Goal: Task Accomplishment & Management: Manage account settings

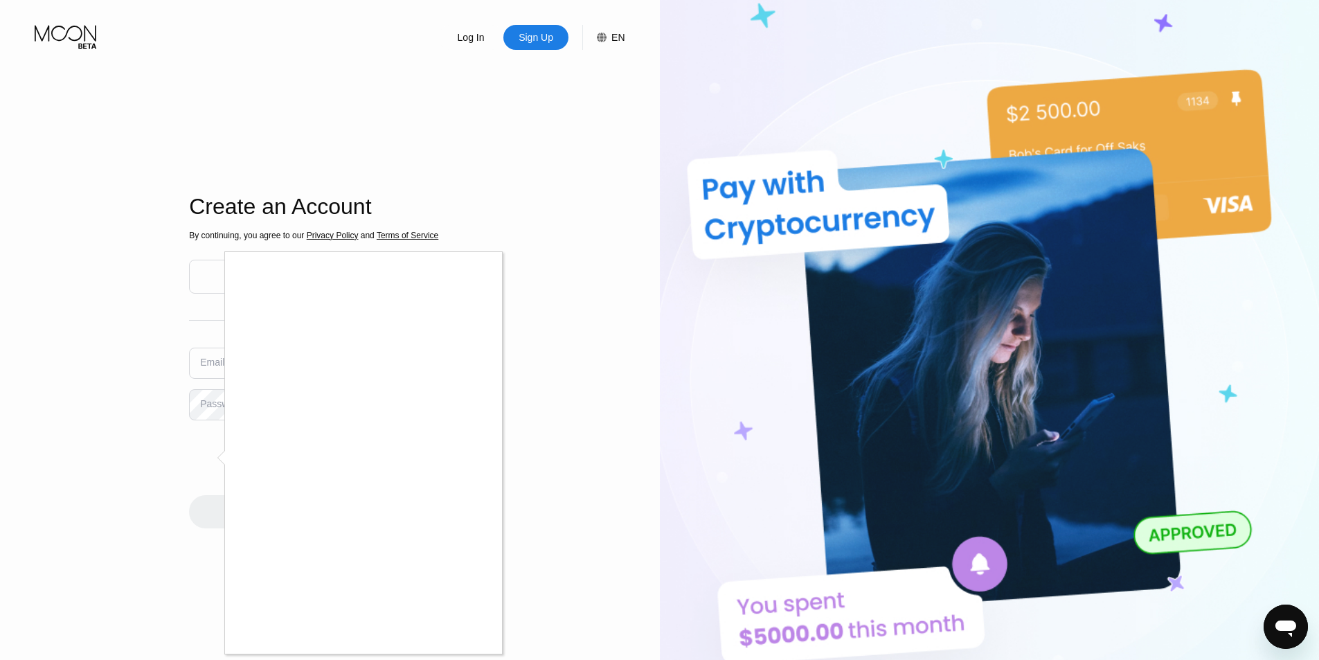
click at [130, 515] on div at bounding box center [659, 330] width 1319 height 660
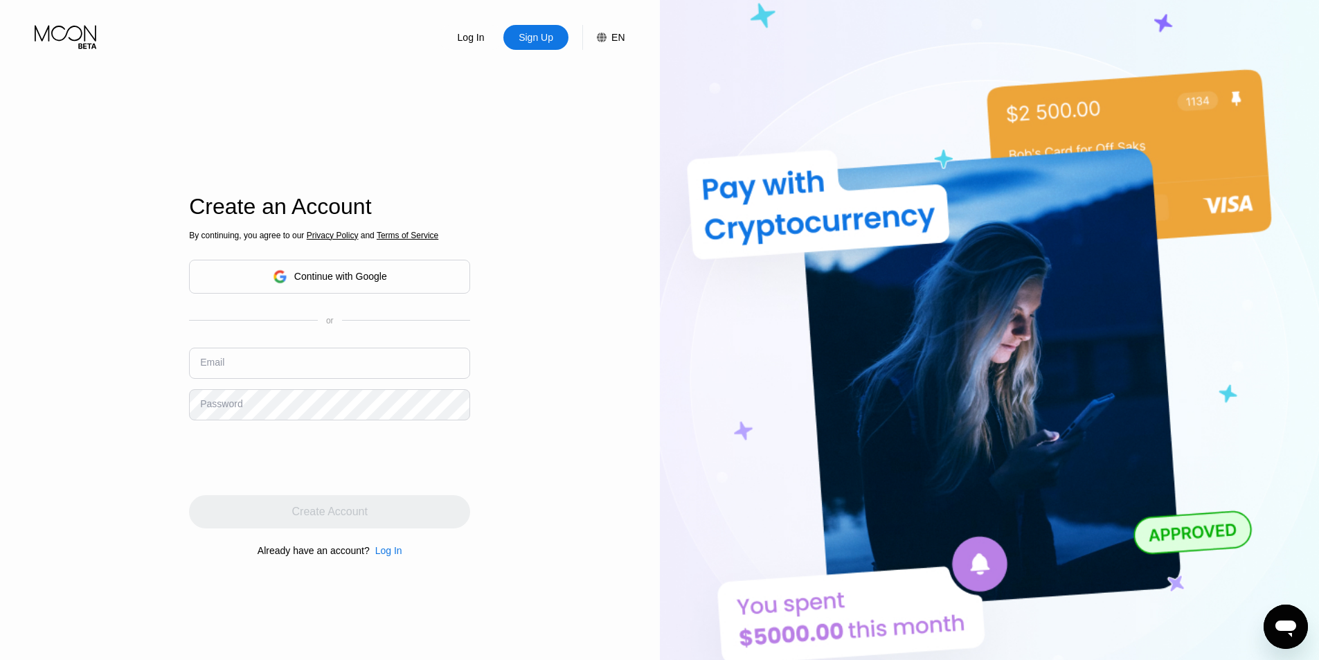
click at [156, 120] on div "Log In Sign Up EN Language English Save Create an Account By continuing, you ag…" at bounding box center [330, 363] width 660 height 726
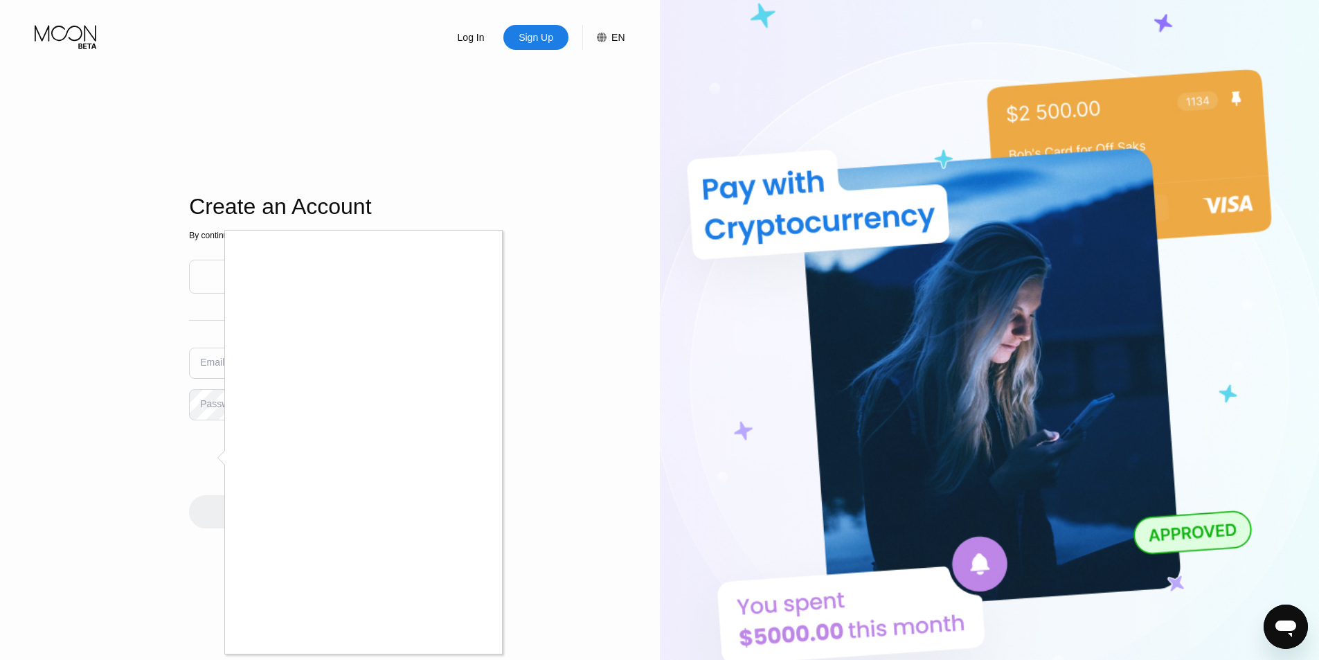
click at [818, 311] on div at bounding box center [659, 330] width 1319 height 660
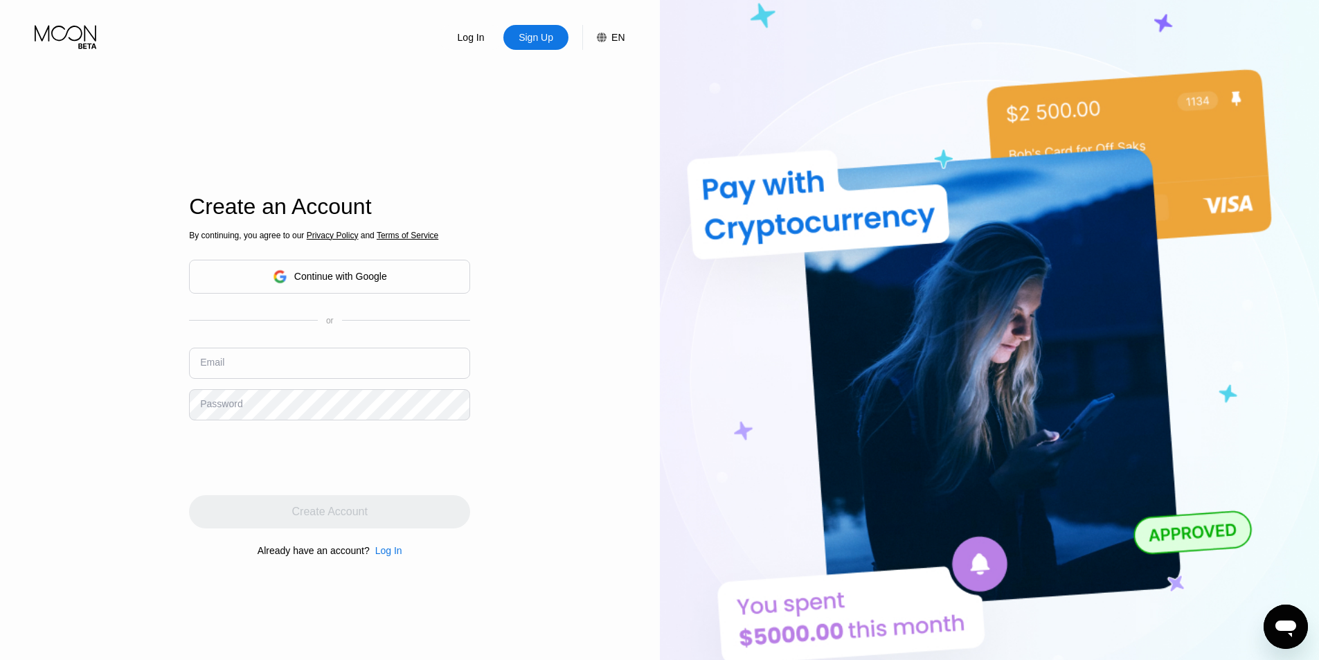
click at [278, 372] on input "text" at bounding box center [329, 363] width 281 height 31
click at [291, 361] on input "text" at bounding box center [329, 363] width 281 height 31
paste input "TimothyRichardDay@proton.me"
type input "TimothyRichardDay@proton.me"
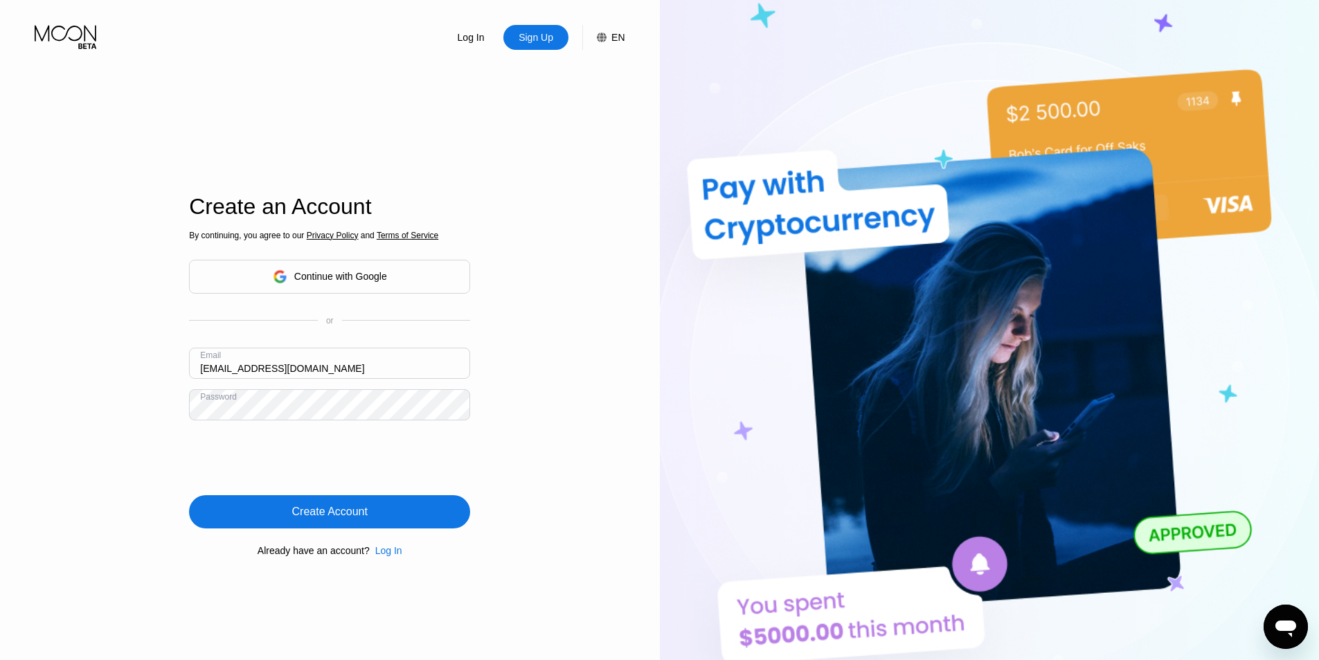
click at [354, 503] on div "Create Account" at bounding box center [329, 511] width 281 height 33
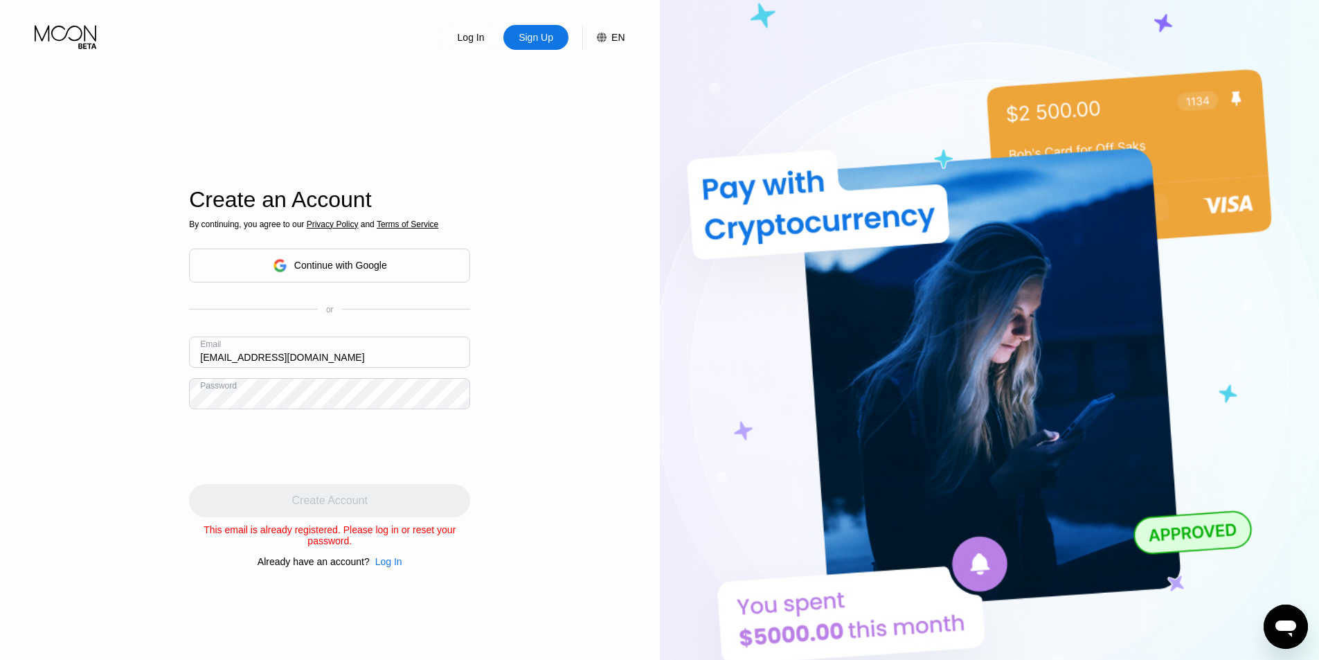
click at [513, 480] on div "Log In Sign Up EN Language Select an item Save Create an Account By continuing,…" at bounding box center [330, 363] width 660 height 726
click at [390, 567] on div "Log In" at bounding box center [388, 561] width 27 height 11
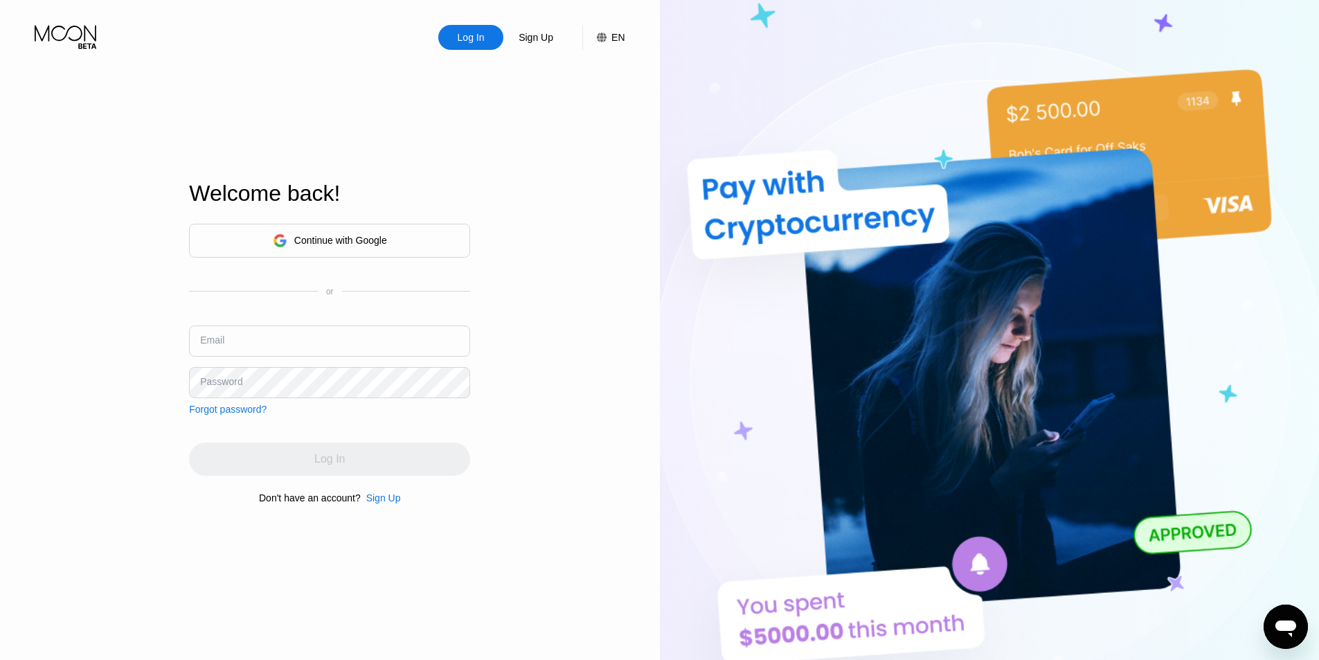
drag, startPoint x: 294, startPoint y: 340, endPoint x: 307, endPoint y: 344, distance: 13.8
click at [295, 340] on input "text" at bounding box center [329, 340] width 281 height 31
paste input "TimothyRichardDay@proton.me"
type input "TimothyRichardDay@proton.me"
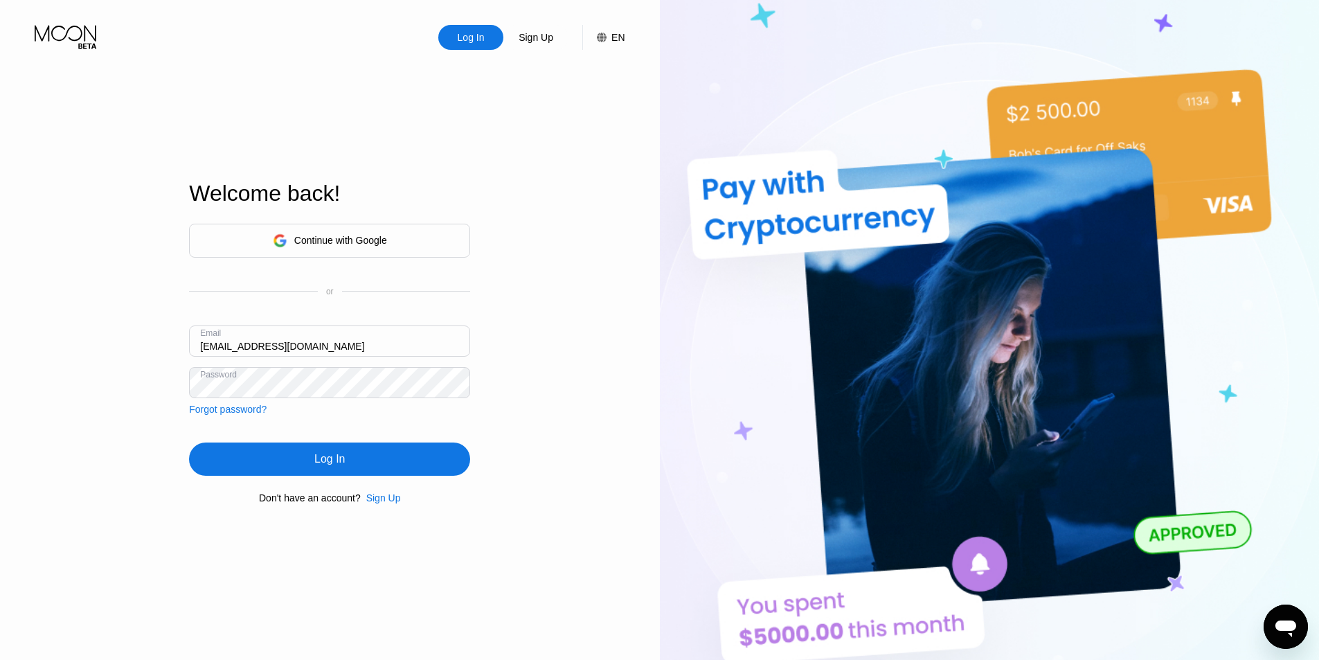
click at [354, 467] on div "Log In" at bounding box center [329, 458] width 281 height 33
click at [121, 377] on div "Log In Sign Up EN Language Select an item Save Welcome back! Continue with Goog…" at bounding box center [330, 363] width 660 height 726
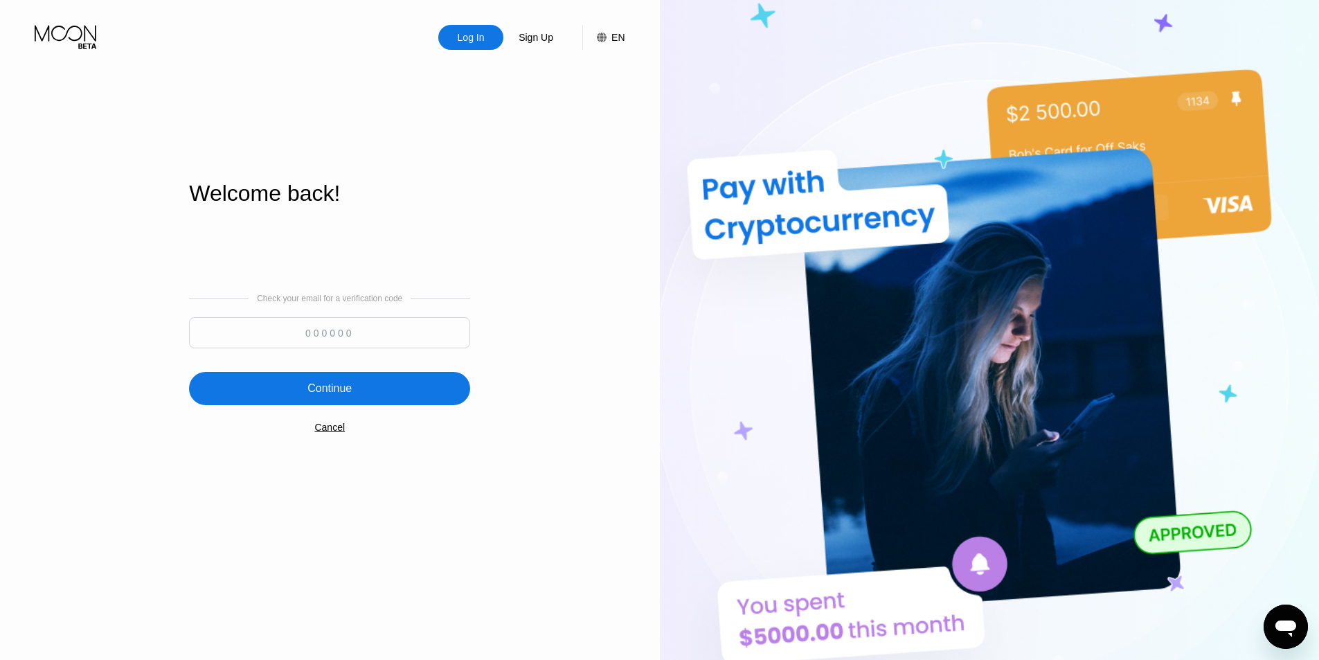
drag, startPoint x: 336, startPoint y: 332, endPoint x: 364, endPoint y: 335, distance: 27.8
click at [338, 331] on input at bounding box center [329, 332] width 281 height 31
drag, startPoint x: 388, startPoint y: 330, endPoint x: 376, endPoint y: 361, distance: 33.3
click at [388, 329] on input at bounding box center [329, 332] width 281 height 31
paste input "711071"
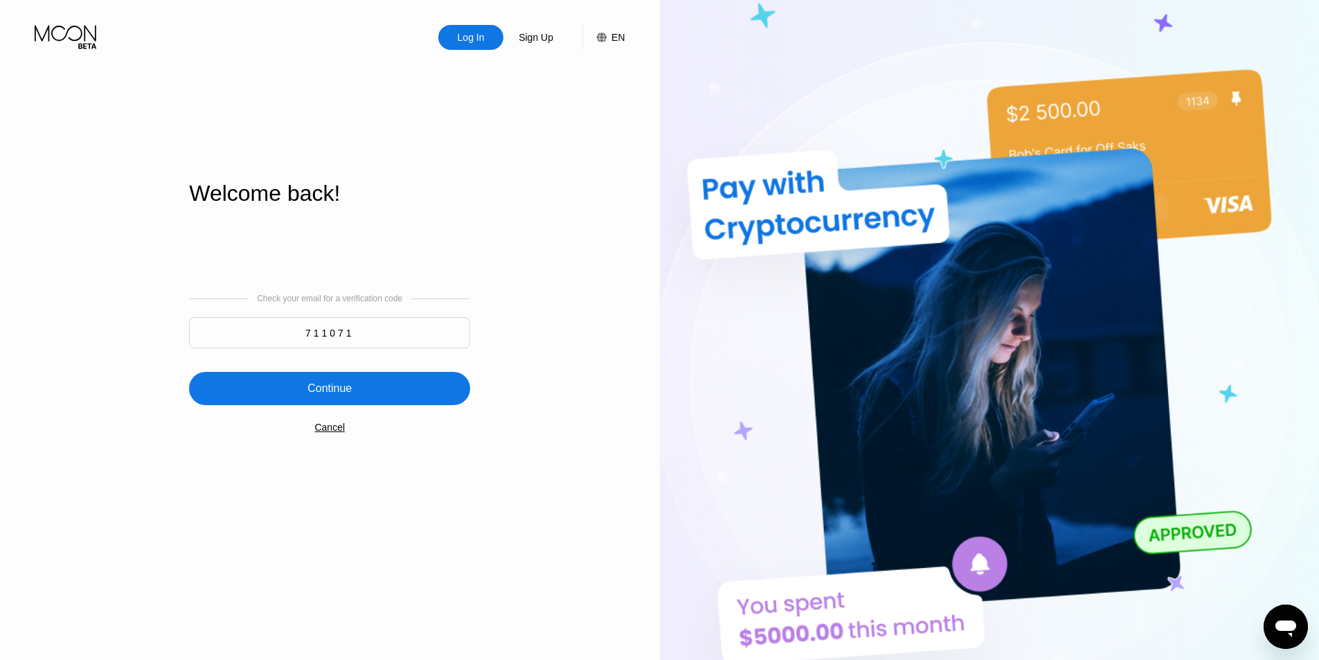
type input "711071"
click at [364, 390] on div "Continue" at bounding box center [329, 388] width 281 height 33
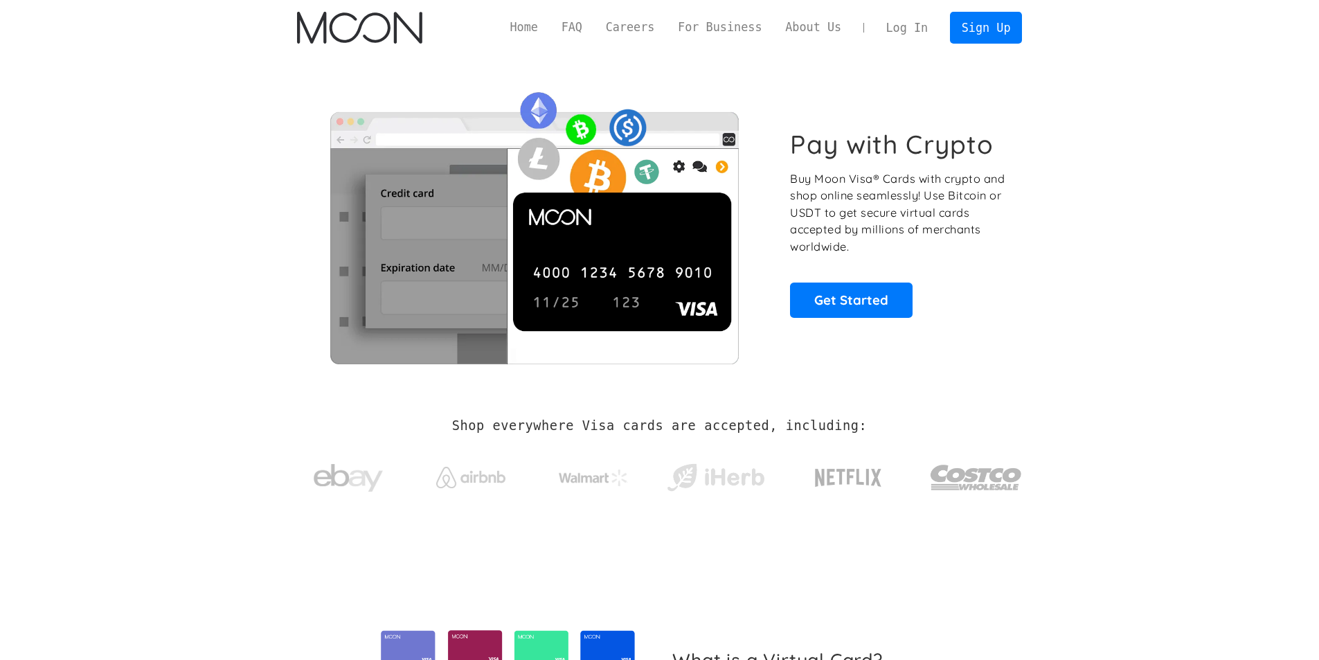
click at [917, 27] on link "Log In" at bounding box center [906, 27] width 65 height 30
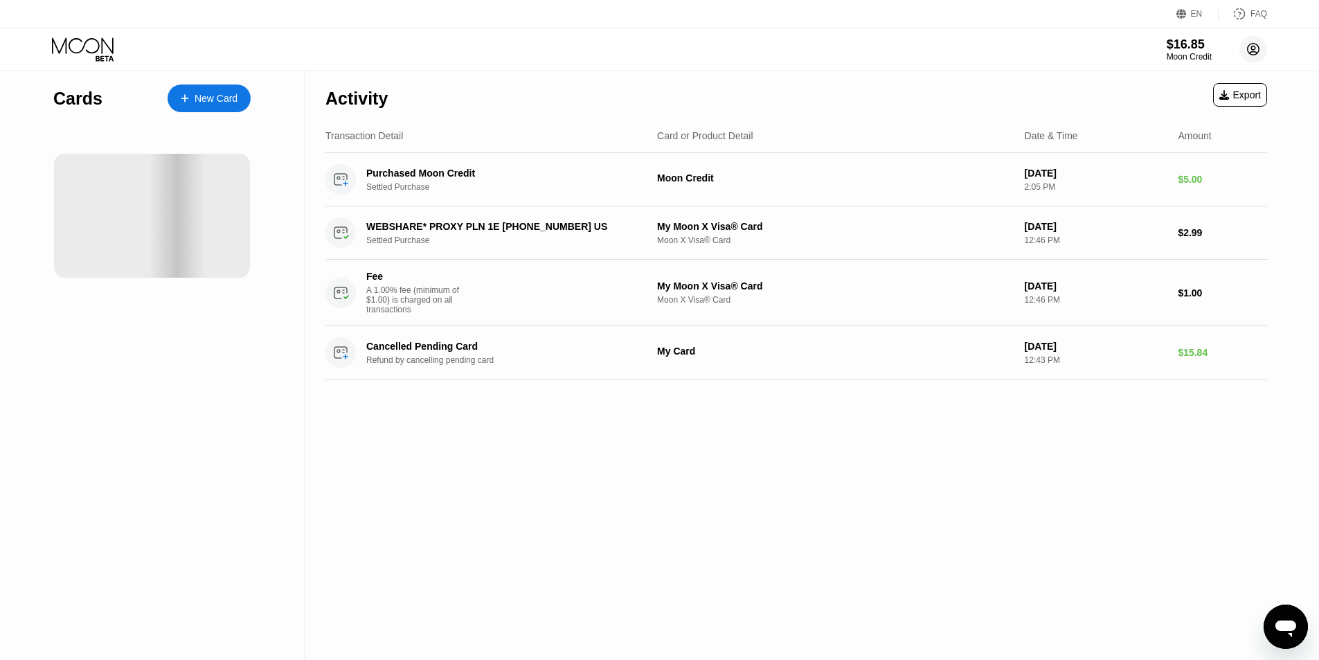
click at [1254, 46] on icon at bounding box center [1254, 50] width 8 height 8
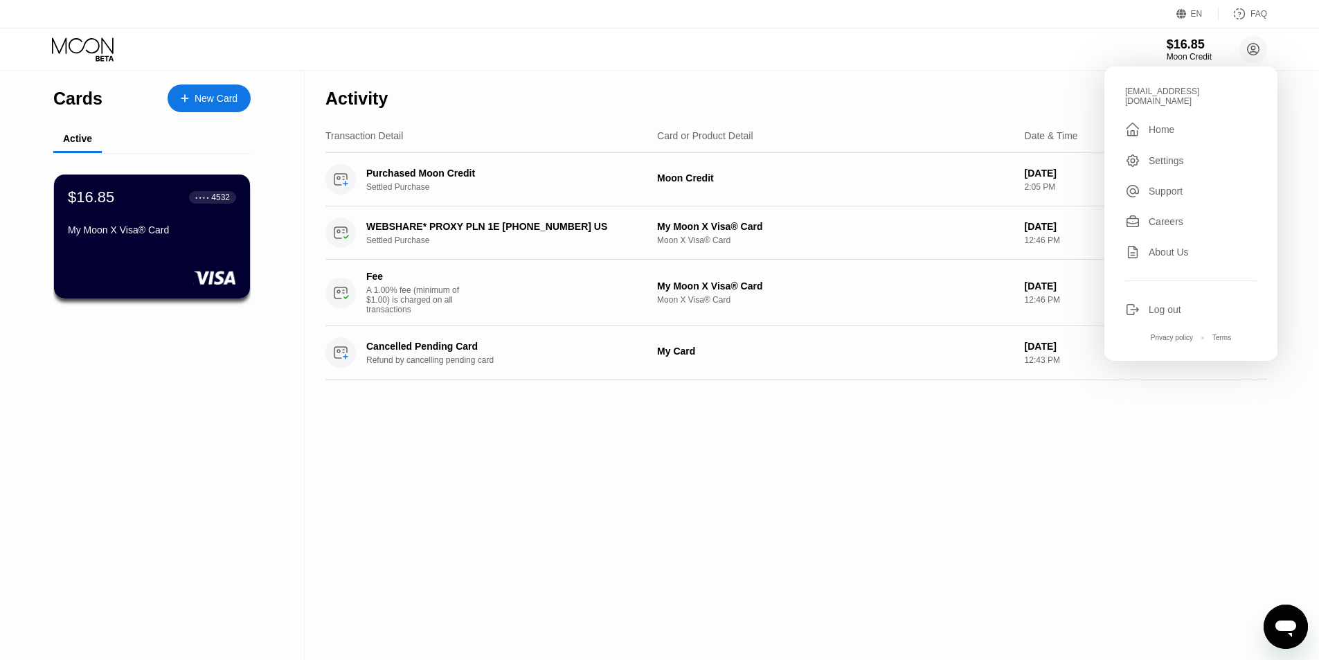
click at [1191, 303] on div "Log out" at bounding box center [1191, 309] width 132 height 15
click at [1150, 302] on div "Log out" at bounding box center [1191, 309] width 132 height 15
click at [1157, 304] on div "Log out" at bounding box center [1165, 309] width 33 height 11
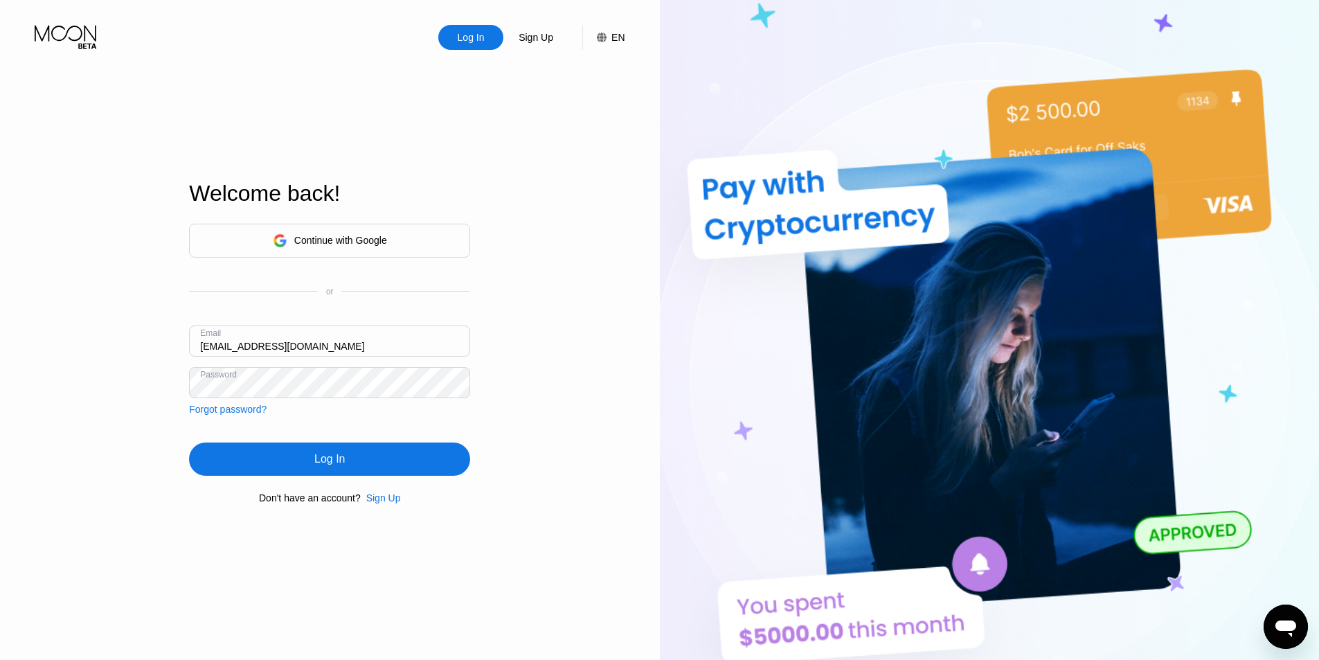
click at [319, 331] on input "TimothyRichardDay@proton.me" at bounding box center [329, 340] width 281 height 31
paste input "LucasRafaelSantos"
type input "[EMAIL_ADDRESS][DOMAIN_NAME]"
click at [242, 451] on div "Log In" at bounding box center [329, 458] width 281 height 33
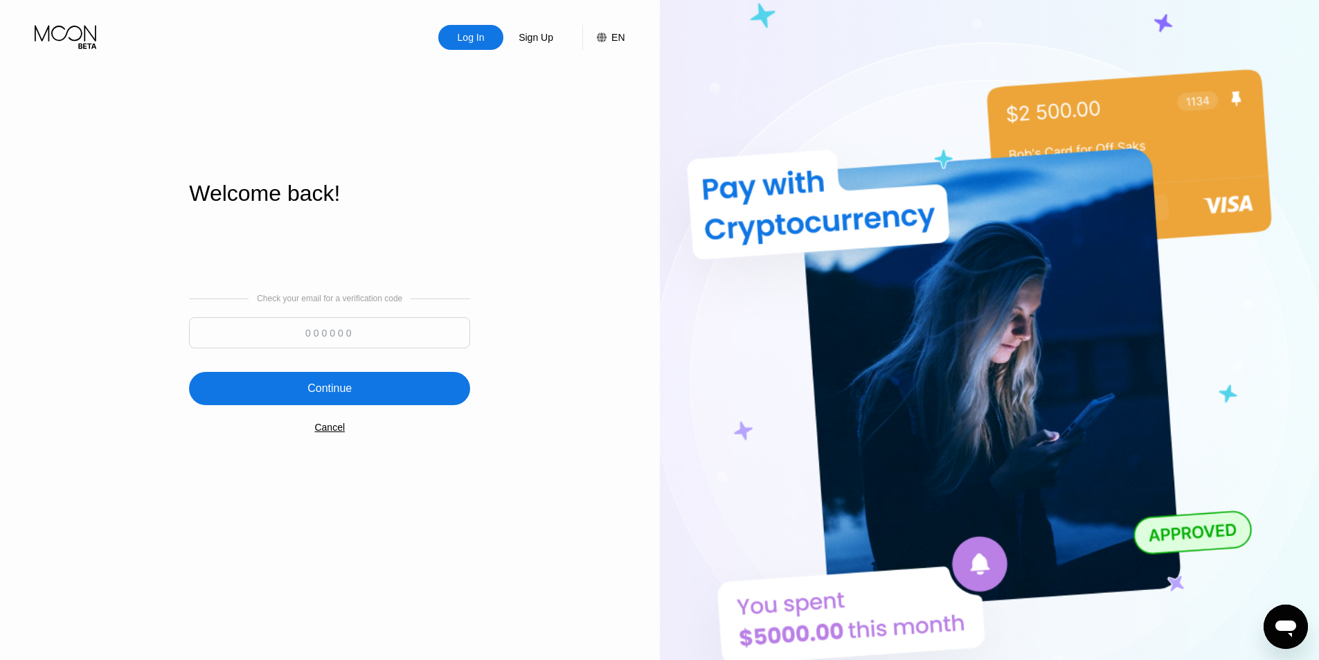
click at [231, 341] on input at bounding box center [329, 332] width 281 height 31
paste input "339214"
type input "339214"
click at [271, 392] on div "Continue" at bounding box center [329, 388] width 281 height 33
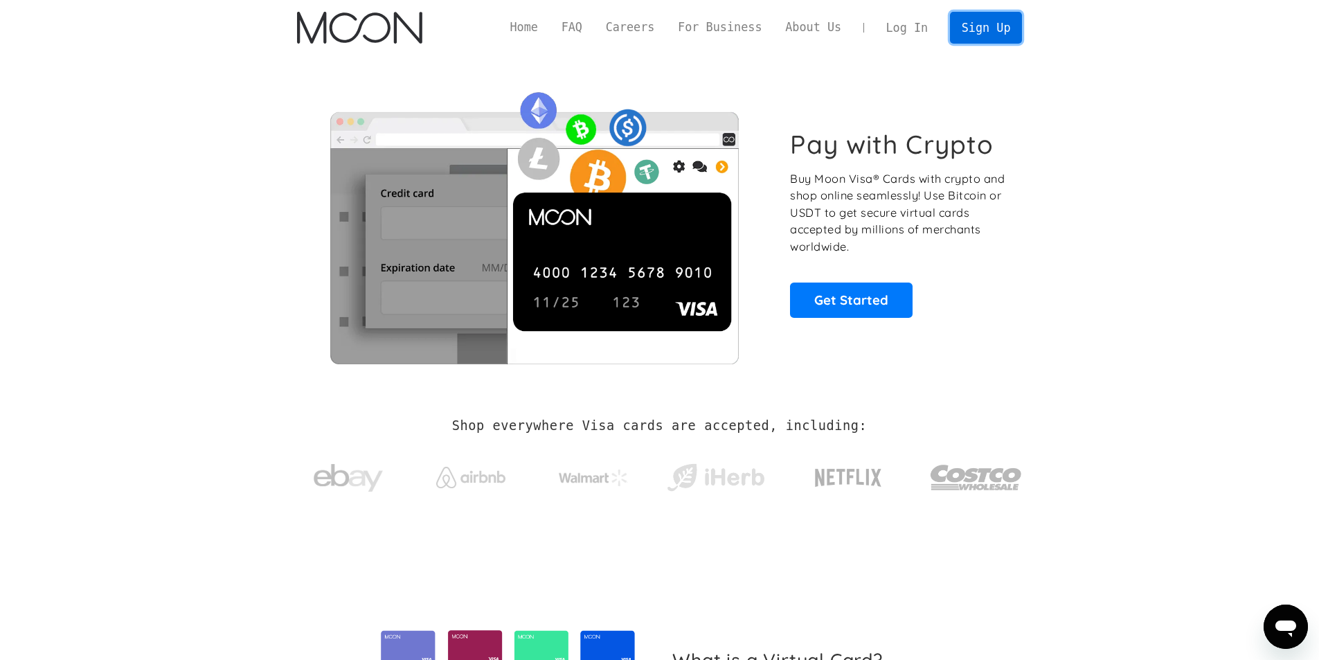
click at [1007, 25] on link "Sign Up" at bounding box center [986, 27] width 72 height 31
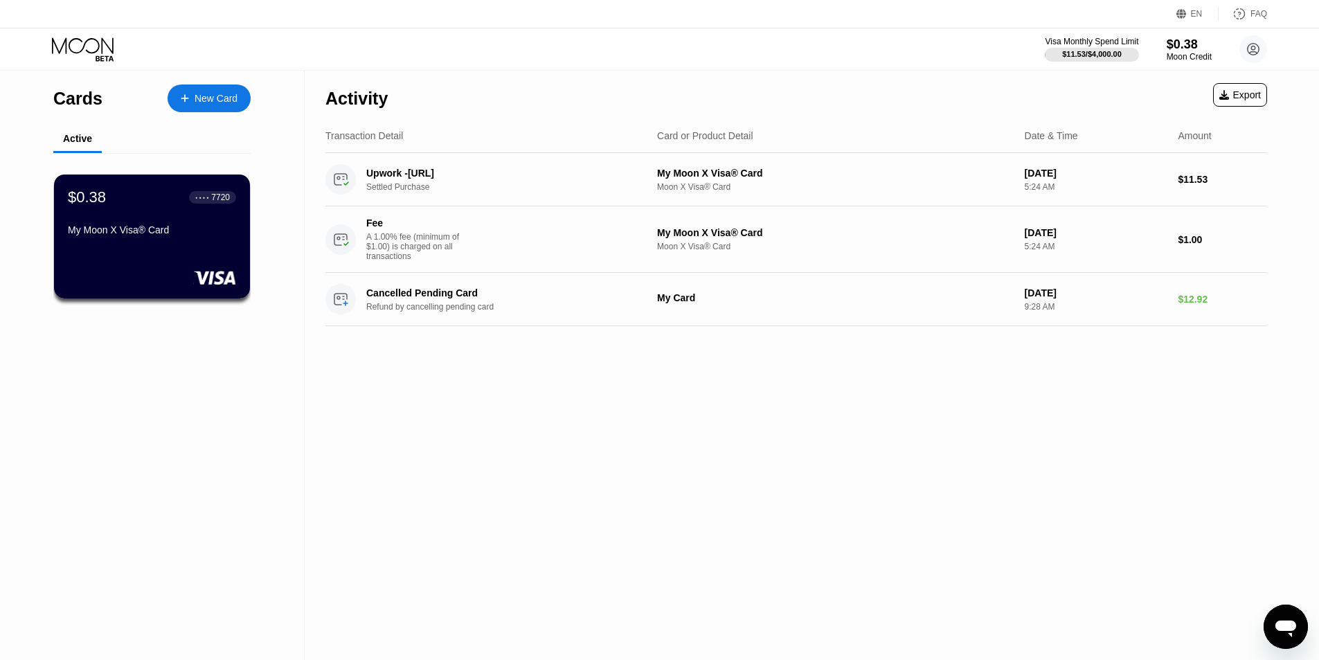
click at [1258, 52] on icon at bounding box center [1254, 50] width 12 height 12
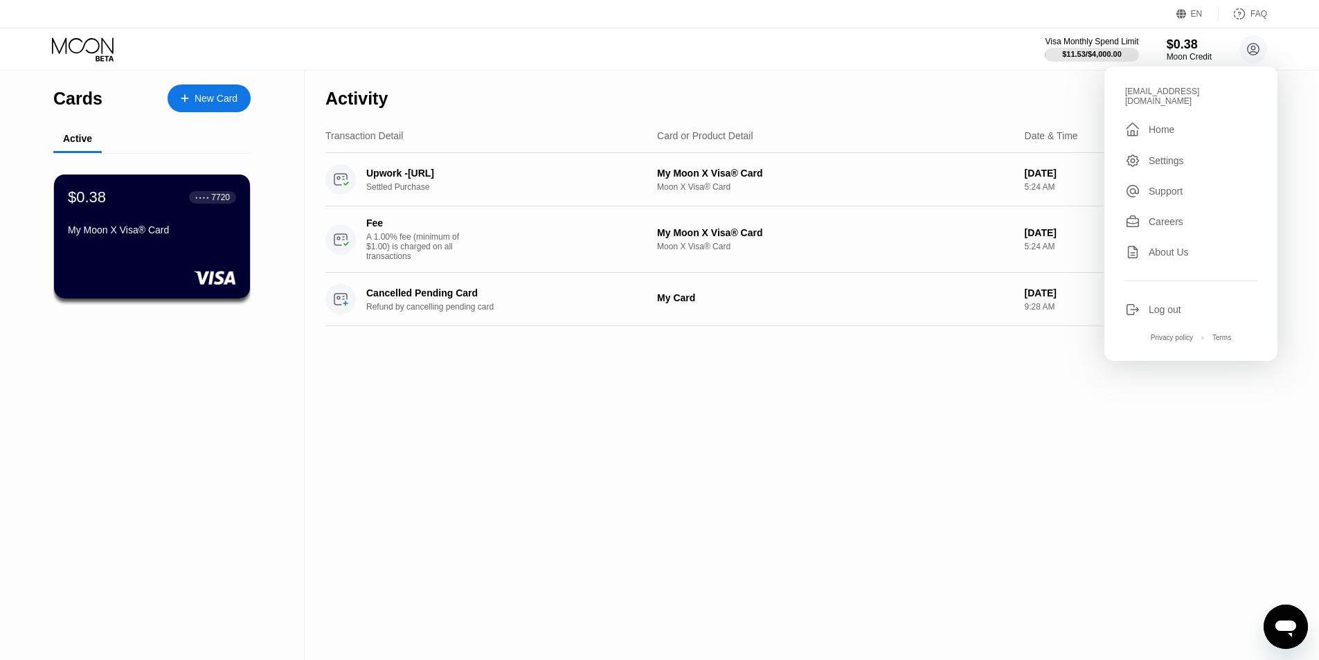
click at [1196, 302] on div "Log out" at bounding box center [1191, 309] width 132 height 15
click at [1153, 304] on div "Log out" at bounding box center [1165, 309] width 33 height 11
drag, startPoint x: 1158, startPoint y: 298, endPoint x: 1160, endPoint y: 305, distance: 7.9
click at [1159, 304] on div "Log out" at bounding box center [1165, 309] width 33 height 11
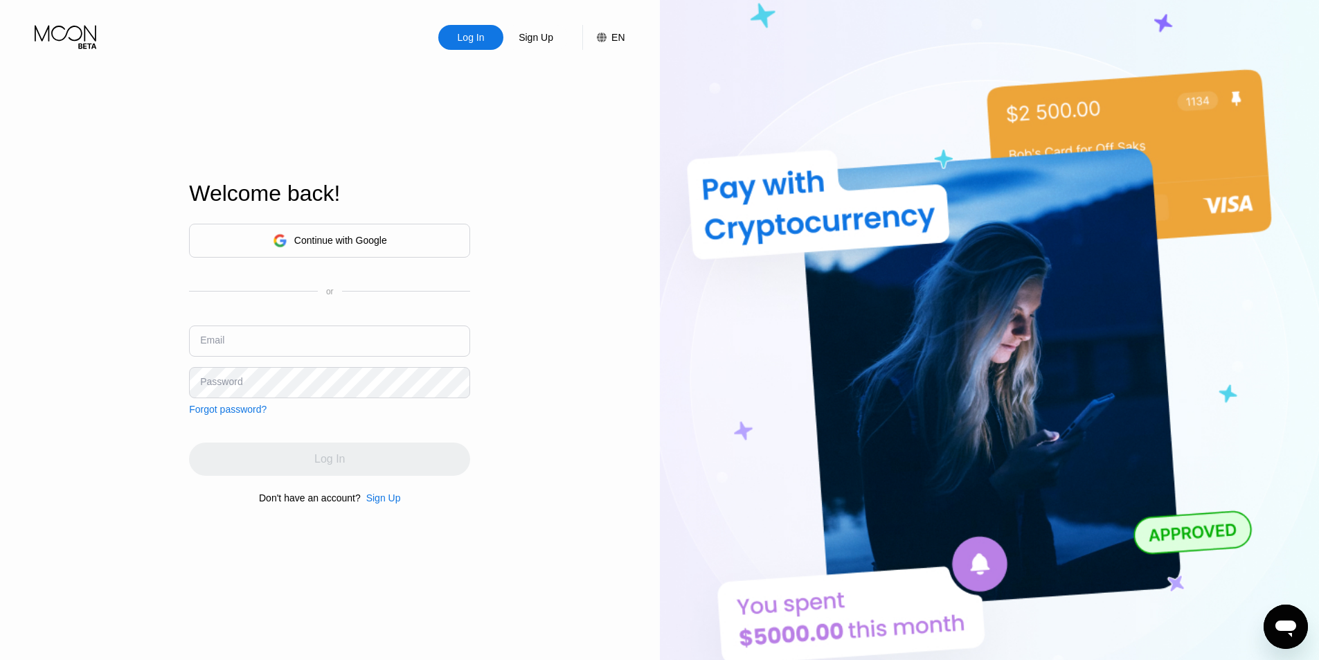
type input "[EMAIL_ADDRESS][DOMAIN_NAME]"
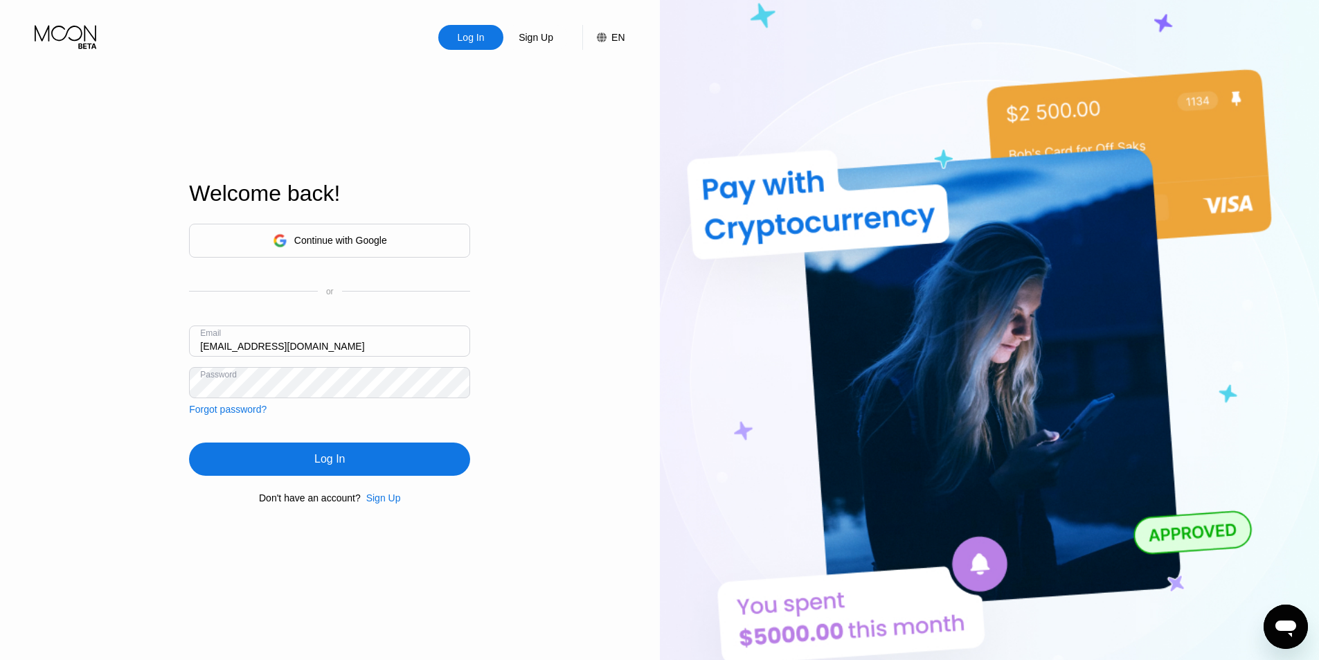
click at [370, 501] on div "Sign Up" at bounding box center [383, 497] width 35 height 11
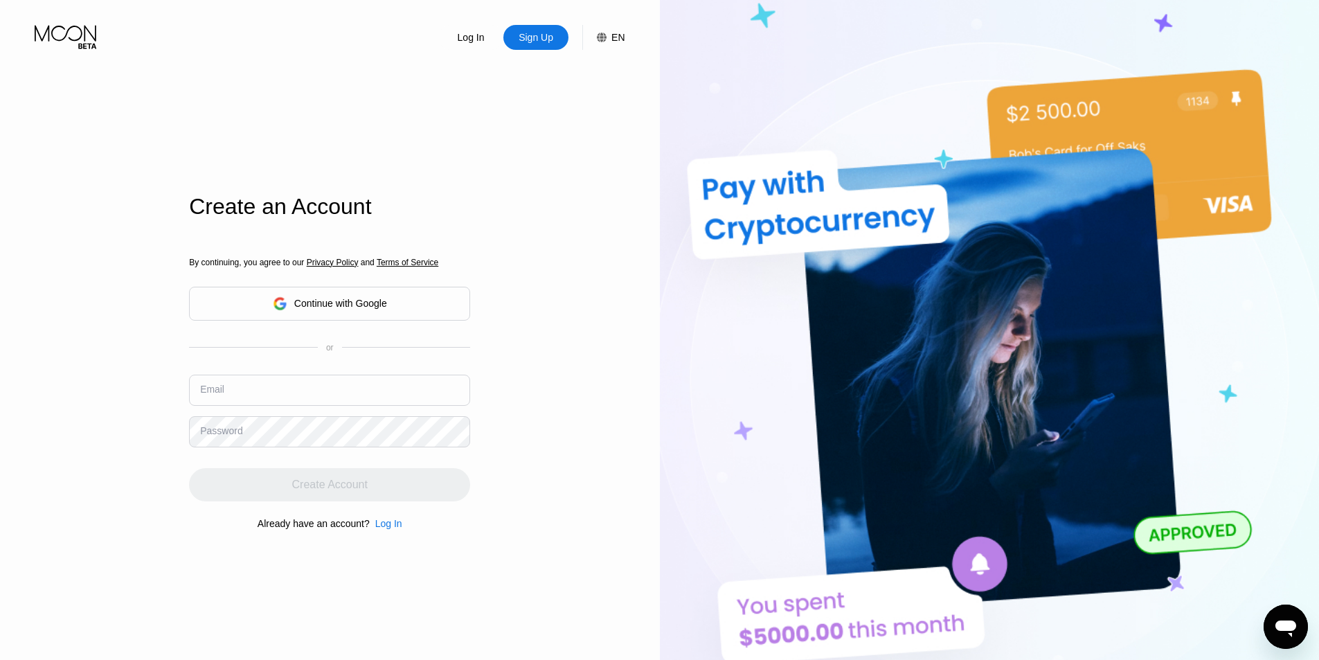
drag, startPoint x: 301, startPoint y: 384, endPoint x: 298, endPoint y: 392, distance: 8.1
click at [300, 388] on input "text" at bounding box center [329, 390] width 281 height 31
paste input "ZaneLefebvre@proton.me"
type input "ZaneLefebvre@proton.me"
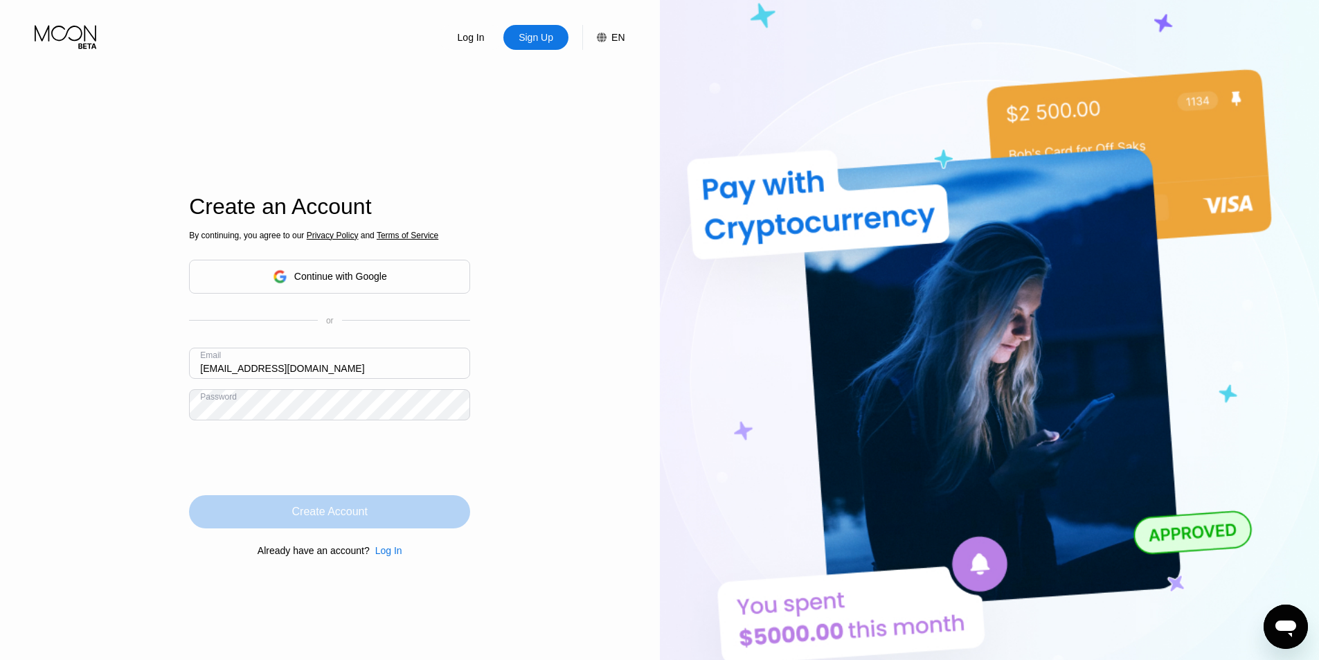
click at [343, 519] on div "Create Account" at bounding box center [329, 512] width 75 height 14
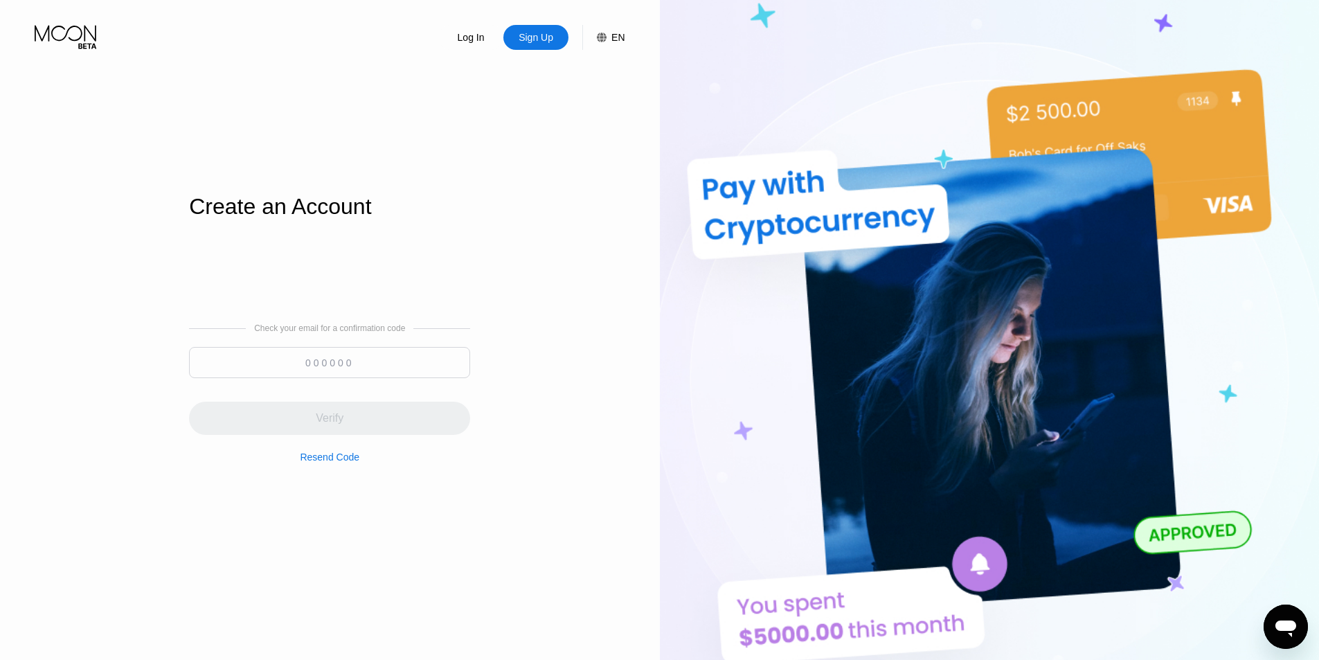
click at [358, 371] on input at bounding box center [329, 362] width 281 height 31
paste input "636556"
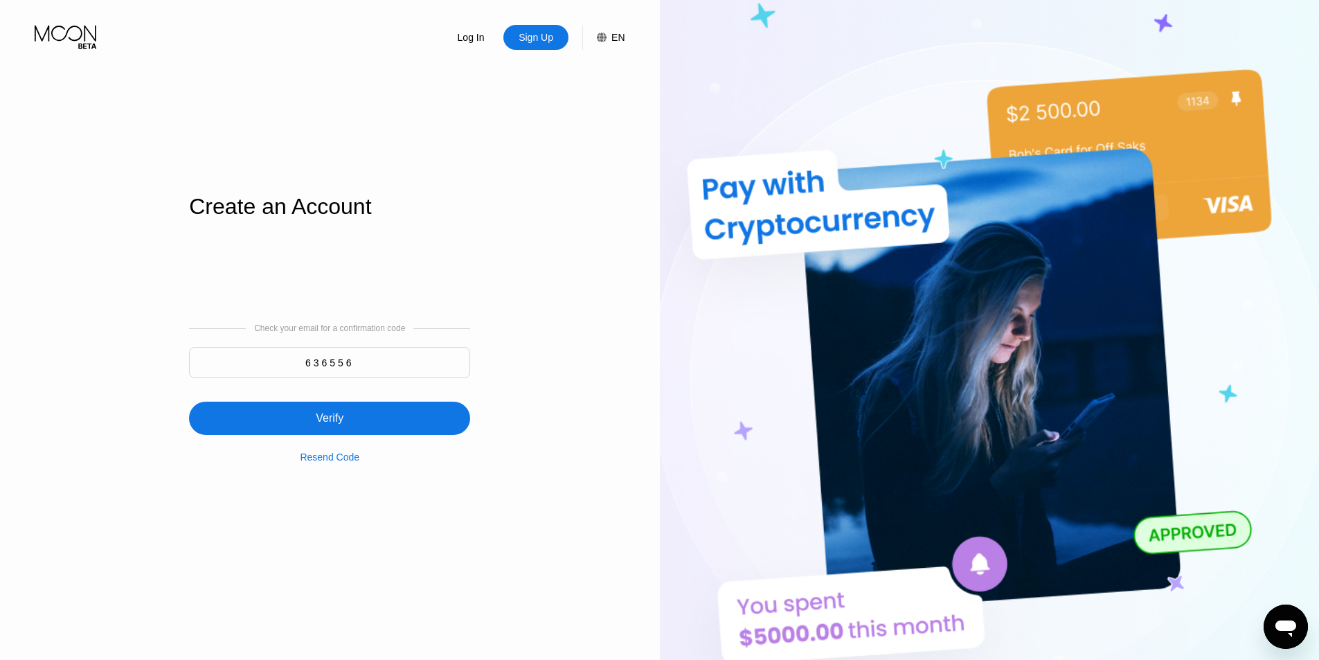
type input "636556"
click at [334, 415] on div "Verify" at bounding box center [330, 418] width 28 height 14
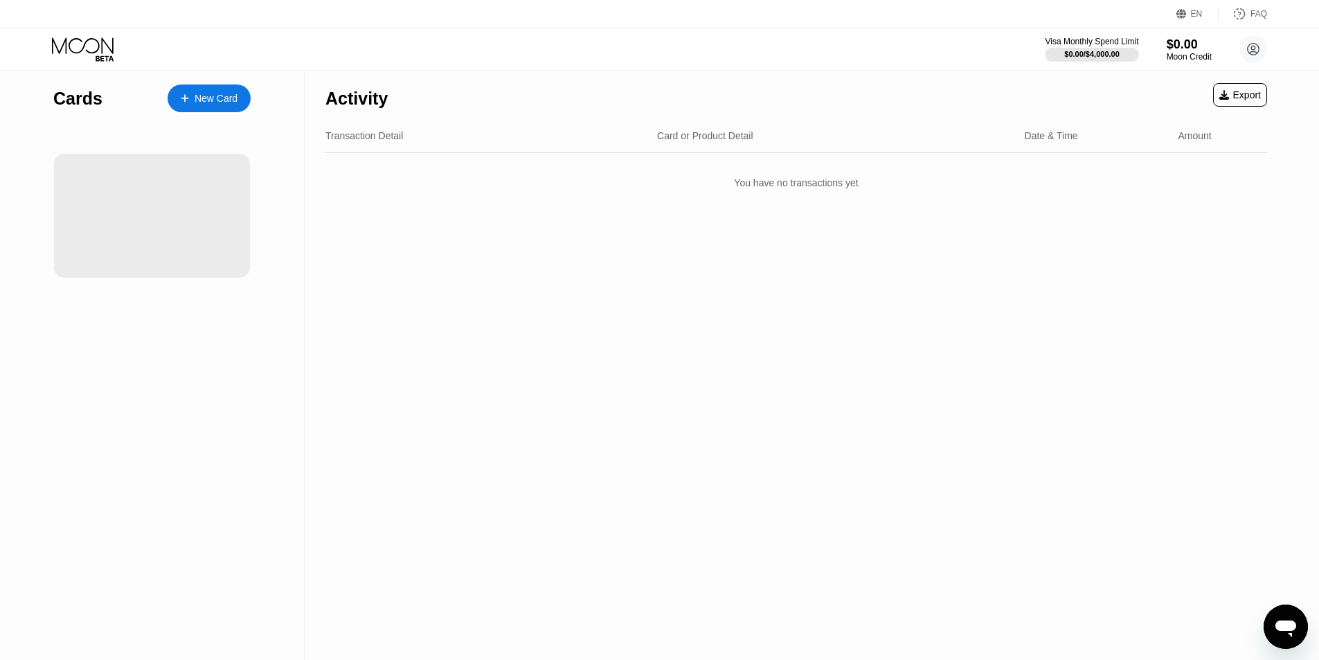
click at [231, 94] on div "New Card" at bounding box center [216, 99] width 43 height 12
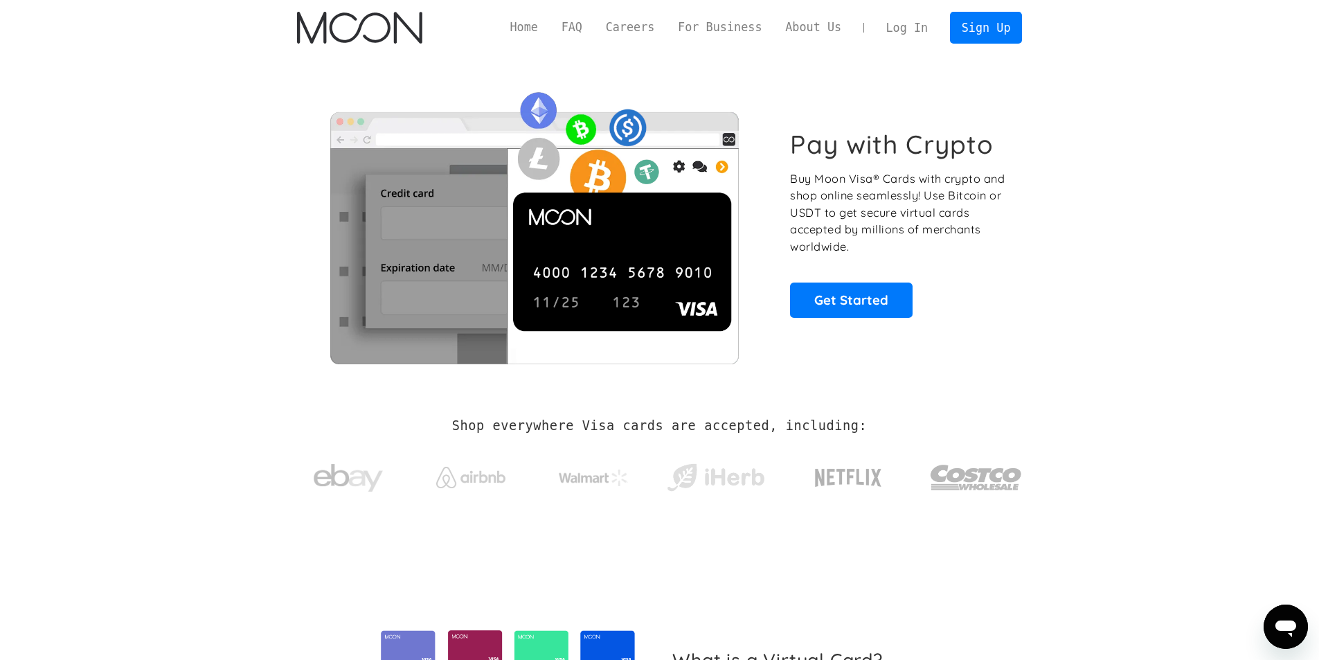
click at [940, 26] on link "Log In" at bounding box center [906, 27] width 65 height 30
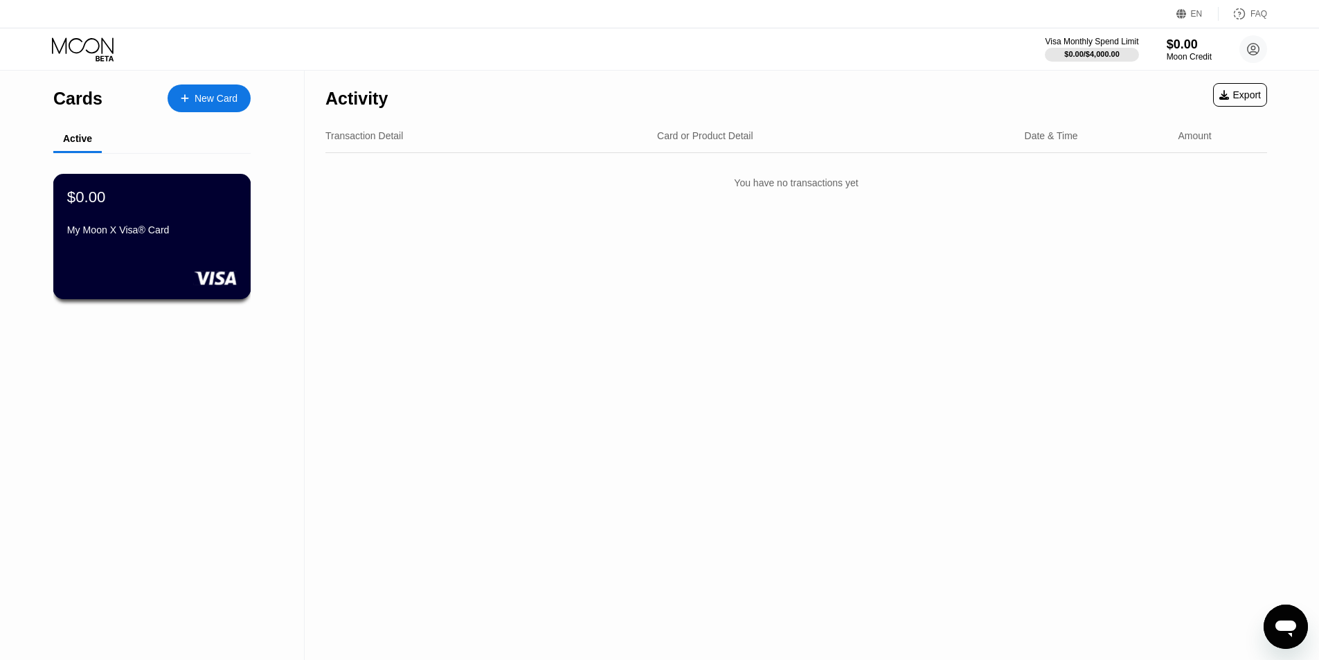
click at [153, 219] on div "$0.00 My Moon X Visa® Card" at bounding box center [152, 214] width 170 height 53
